Goal: Obtain resource: Download file/media

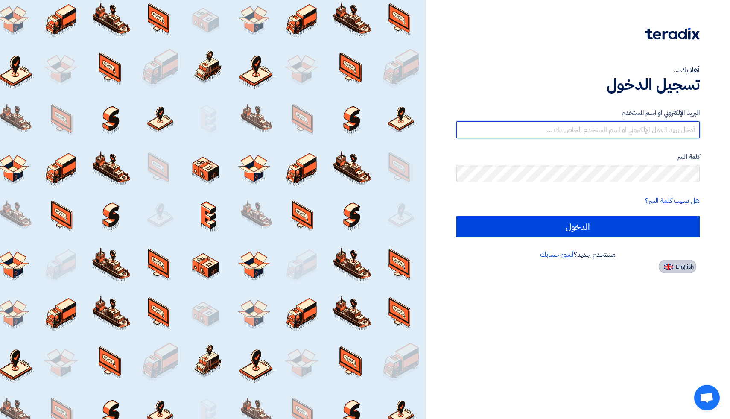
type input "[EMAIL_ADDRESS][DOMAIN_NAME]"
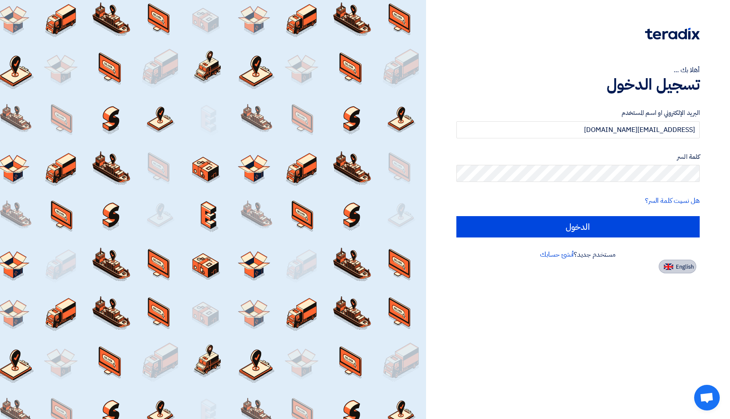
click at [683, 270] on span "English" at bounding box center [685, 267] width 18 height 6
type input "Sign in"
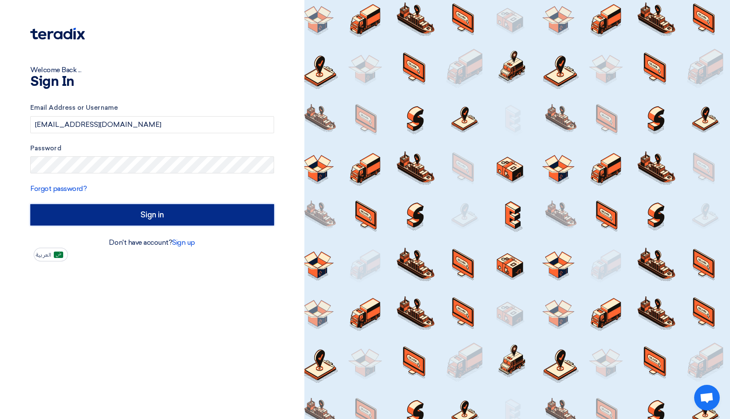
click at [162, 220] on input "Sign in" at bounding box center [152, 214] width 244 height 21
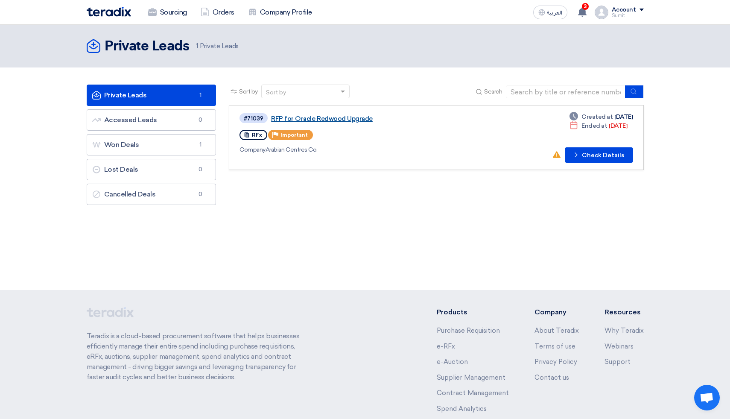
click at [332, 119] on link "RFP for Oracle Redwood Upgrade" at bounding box center [377, 119] width 213 height 8
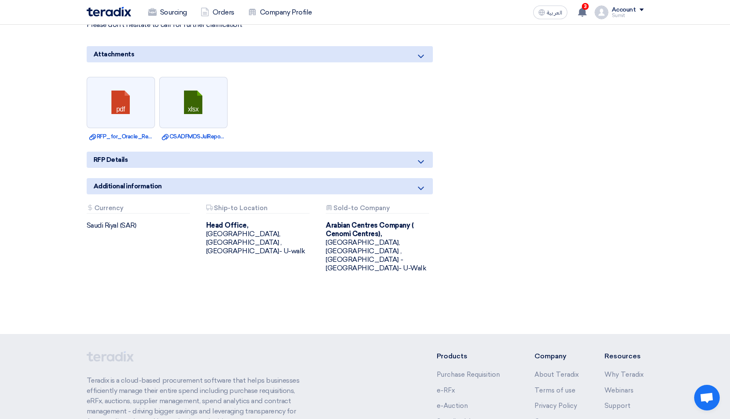
scroll to position [508, 0]
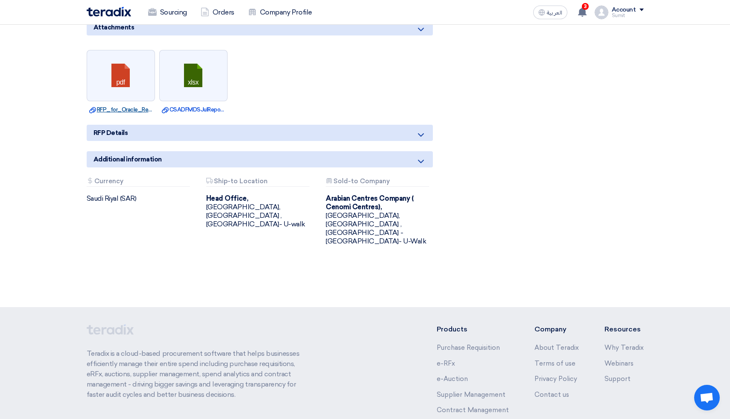
click at [125, 108] on link "Download file RFP_for_Oracle_Redwood_Upgrade.pdf" at bounding box center [120, 109] width 63 height 9
click at [207, 109] on link "Download file CSADFMDSJulReport.xlsx" at bounding box center [193, 109] width 63 height 9
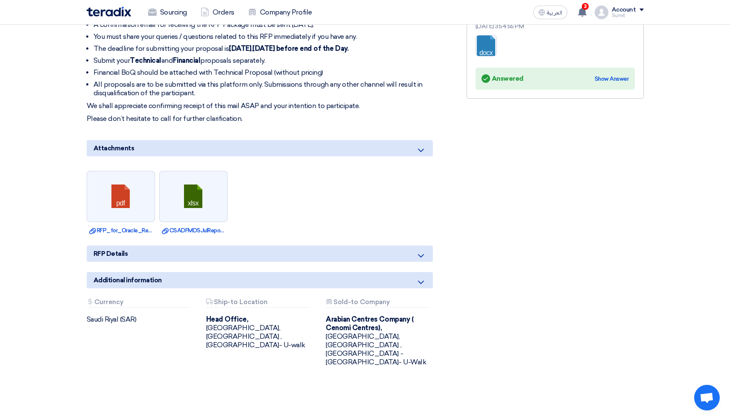
scroll to position [359, 0]
